Goal: Find specific page/section: Find specific page/section

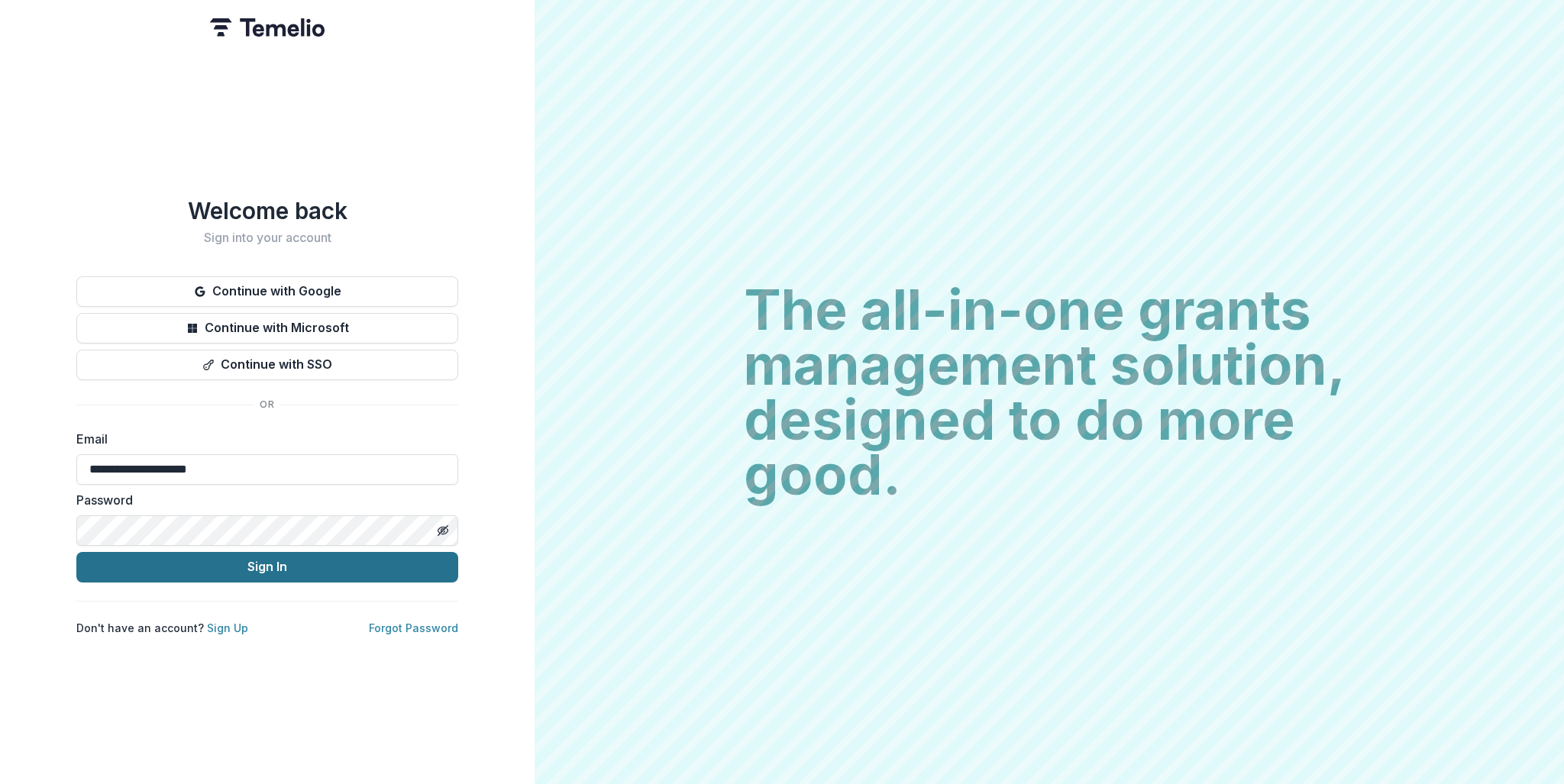
click at [288, 567] on button "Sign In" at bounding box center [267, 567] width 382 height 30
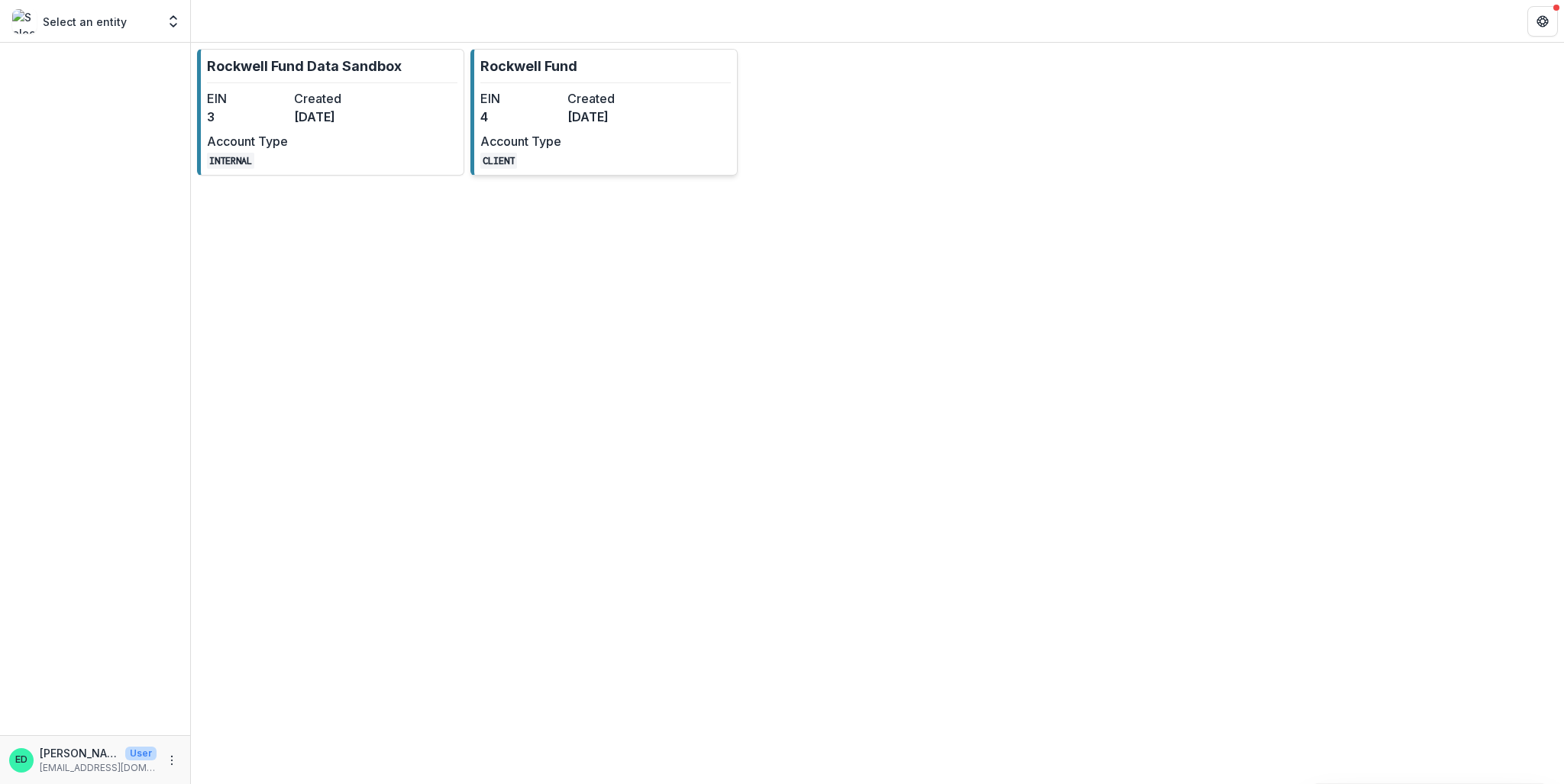
click at [553, 95] on dt "EIN" at bounding box center [521, 99] width 81 height 19
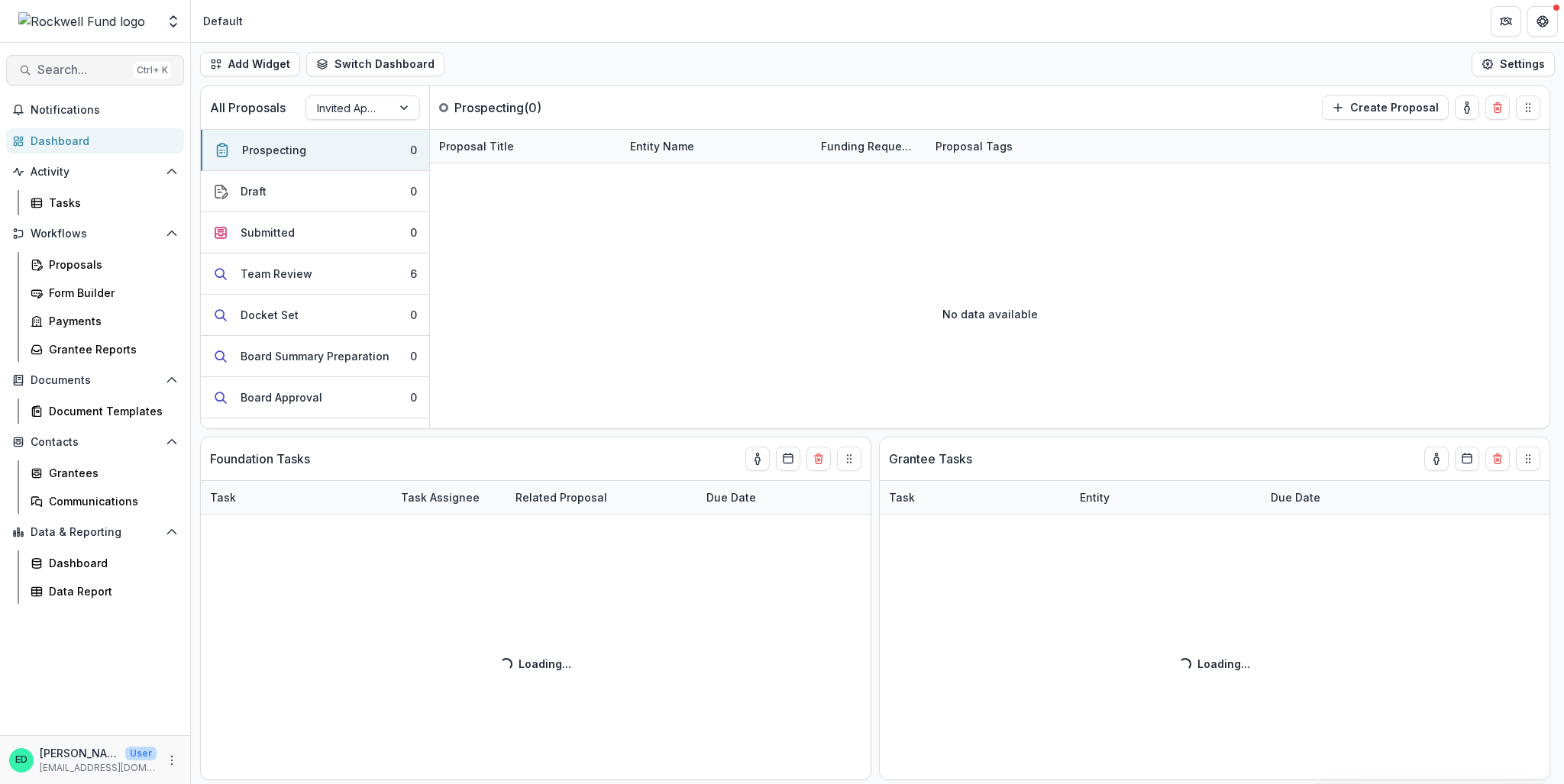
click at [55, 61] on button "Search... Ctrl + K" at bounding box center [94, 70] width 178 height 30
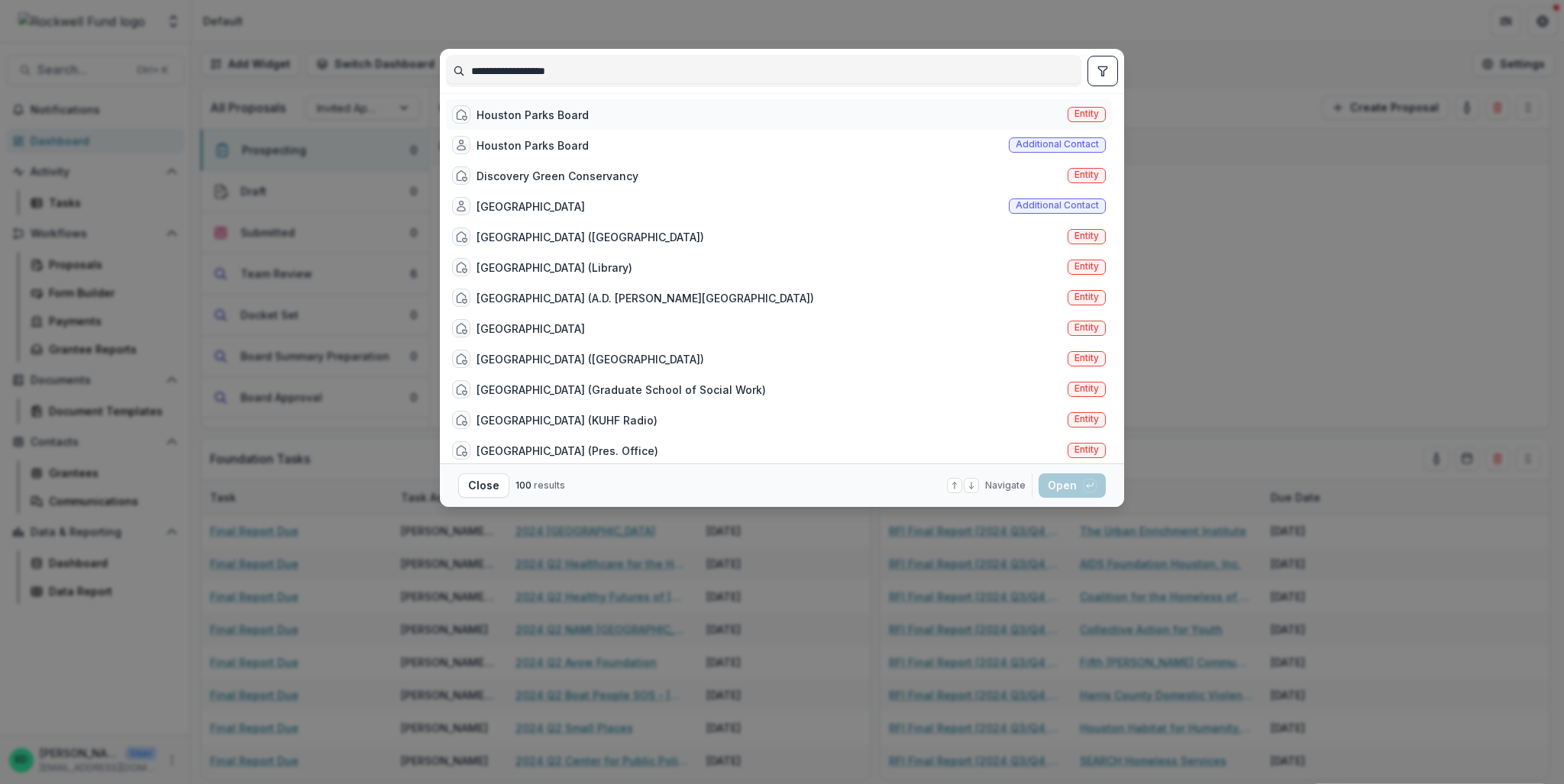
type input "**********"
click at [615, 118] on div "Houston Parks Board Entity" at bounding box center [779, 115] width 666 height 30
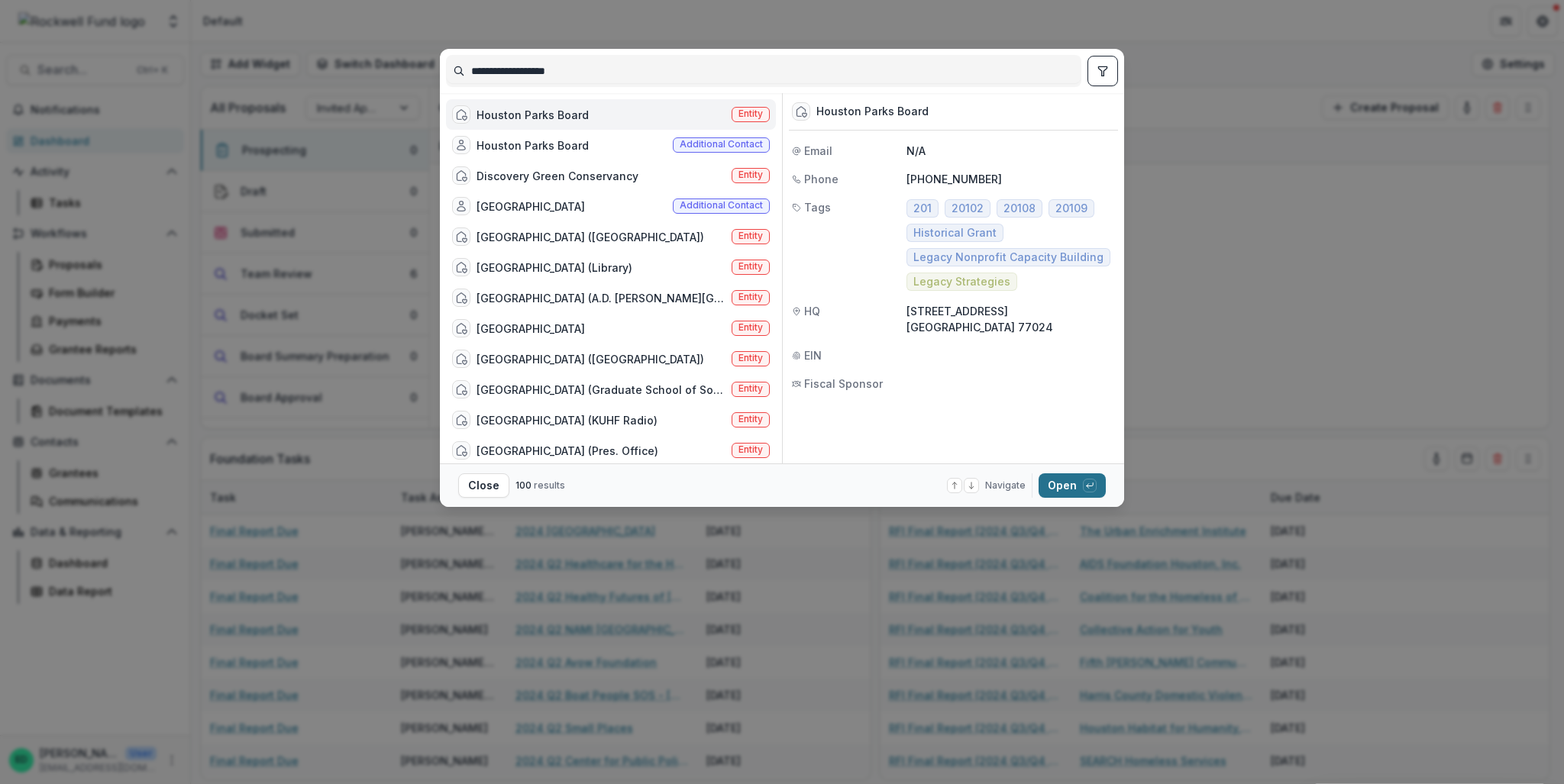
click at [1078, 483] on button "Open with enter key" at bounding box center [1072, 486] width 67 height 24
